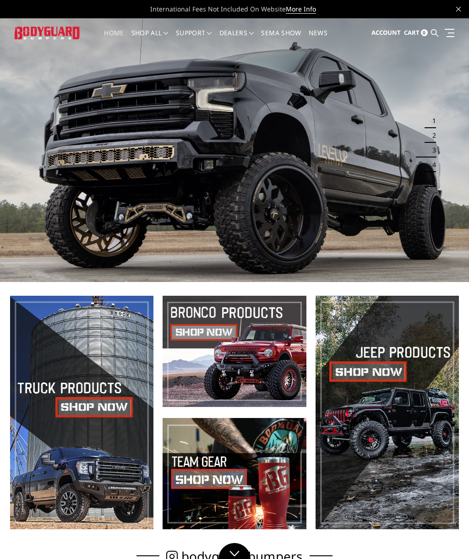
click at [212, 332] on span at bounding box center [234, 351] width 143 height 111
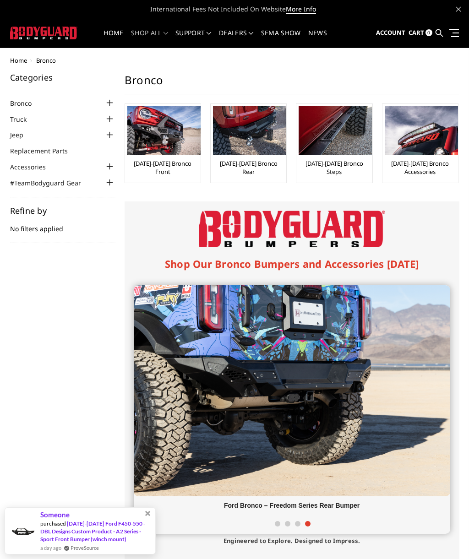
click at [163, 147] on img at bounding box center [163, 130] width 73 height 49
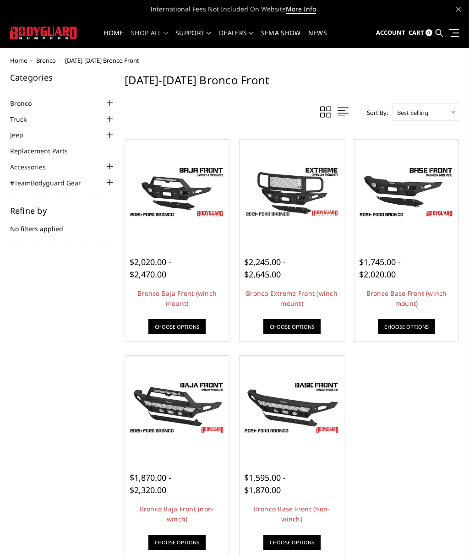
click at [406, 200] on img at bounding box center [407, 192] width 100 height 56
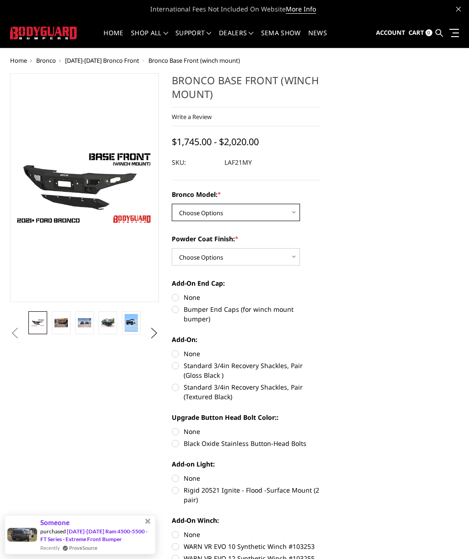
click at [272, 213] on select "Choose Options Base/Badlands/Wildtrak/etc. Raptor" at bounding box center [236, 212] width 128 height 17
select select "4008"
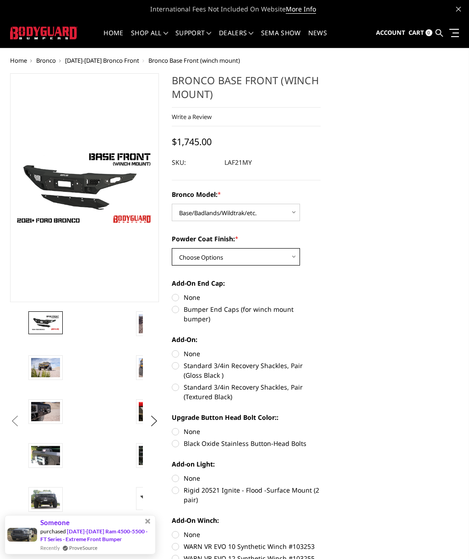
click at [273, 259] on select "Choose Options Bare Metal Textured Black Powder Coat" at bounding box center [236, 256] width 128 height 17
select select "4011"
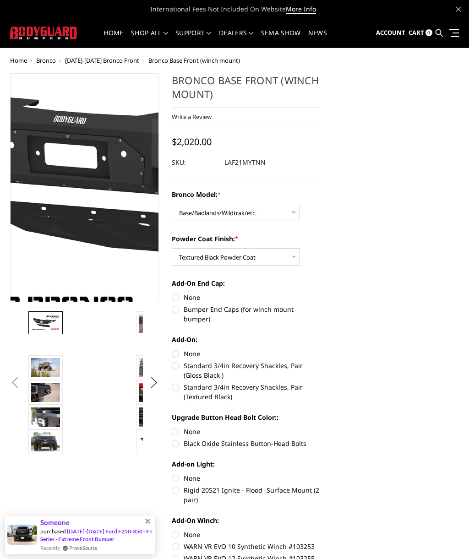
click at [61, 226] on img at bounding box center [153, 171] width 586 height 330
